Goal: Task Accomplishment & Management: Use online tool/utility

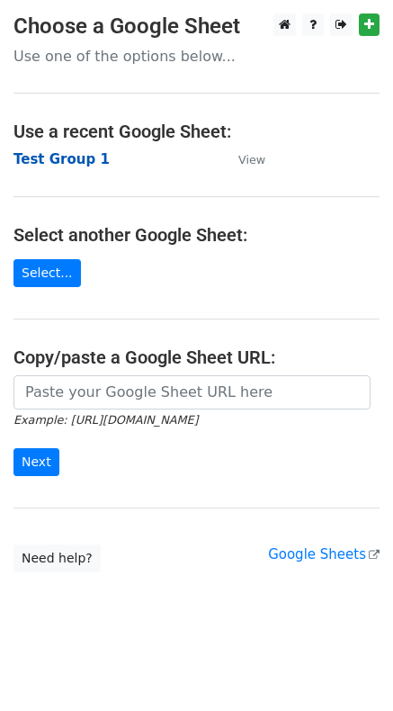
click at [59, 163] on strong "Test Group 1" at bounding box center [61, 159] width 96 height 16
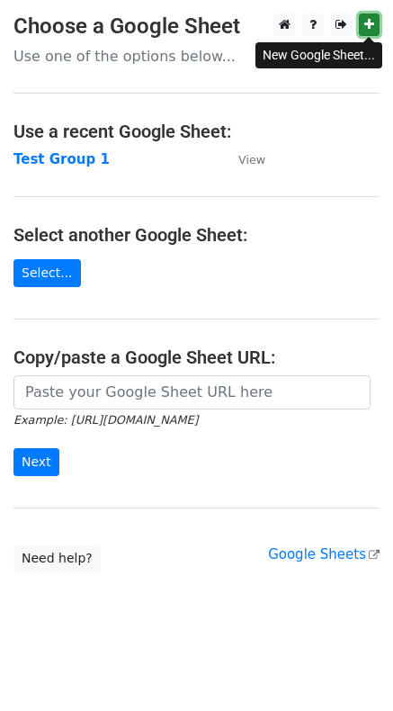
click at [370, 30] on icon at bounding box center [369, 24] width 10 height 13
click at [137, 49] on p "Use one of the options below..." at bounding box center [196, 56] width 366 height 19
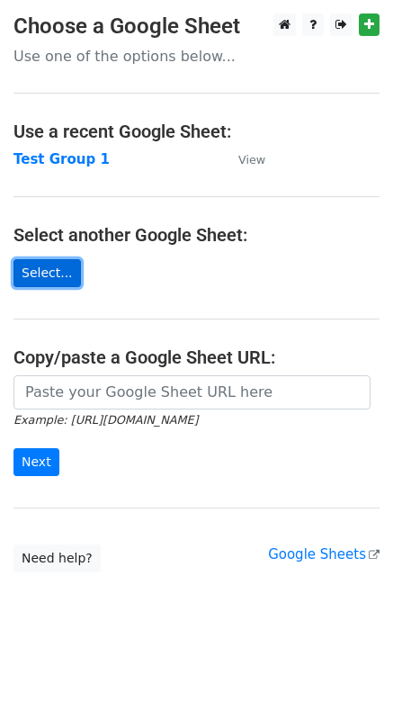
click at [52, 286] on link "Select..." at bounding box center [46, 273] width 67 height 28
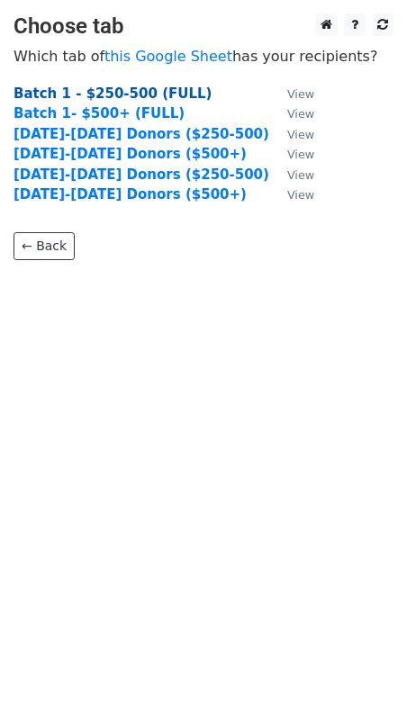
click at [131, 96] on strong "Batch 1 - $250-500 (FULL)" at bounding box center [112, 93] width 198 height 16
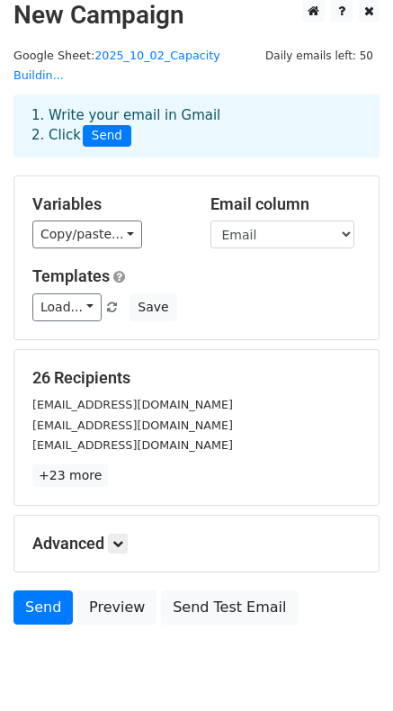
scroll to position [60, 0]
